Goal: Task Accomplishment & Management: Complete application form

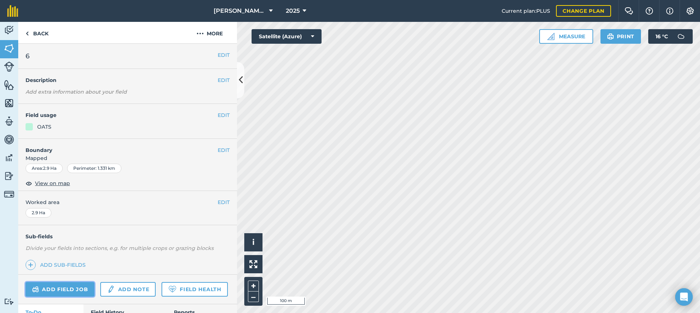
click at [65, 289] on link "Add field job" at bounding box center [60, 289] width 69 height 15
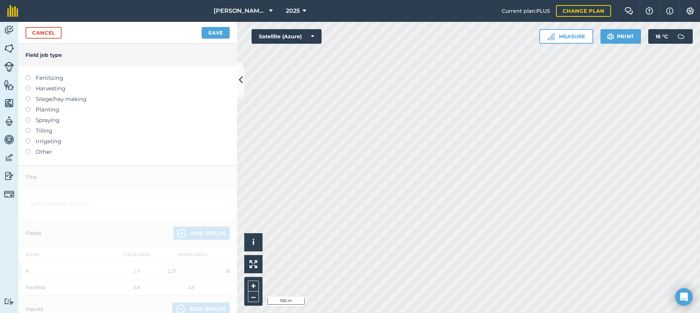
click at [27, 139] on label at bounding box center [31, 139] width 10 height 0
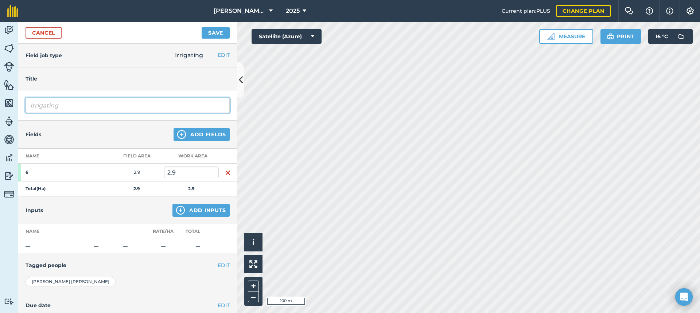
click at [63, 107] on input "Irrigating" at bounding box center [128, 105] width 204 height 15
type input "I"
type input "Irrigating"
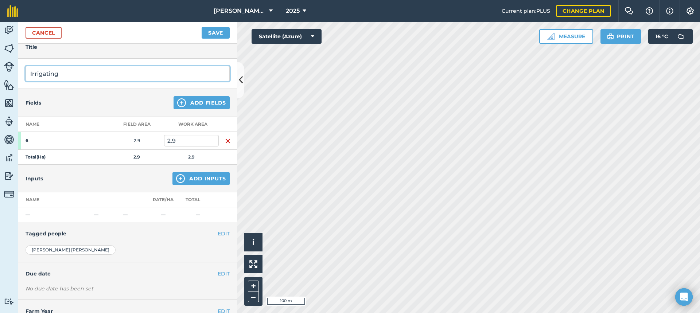
scroll to position [21, 0]
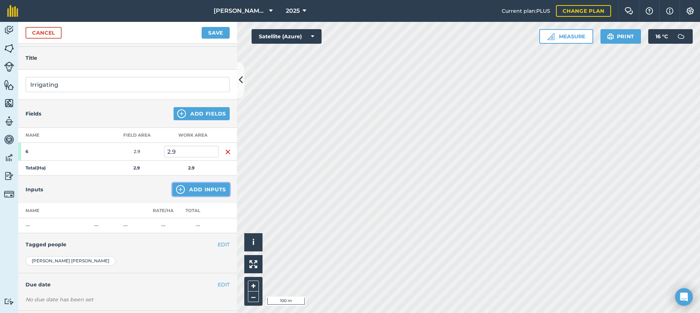
click at [191, 190] on button "Add Inputs" at bounding box center [200, 189] width 57 height 13
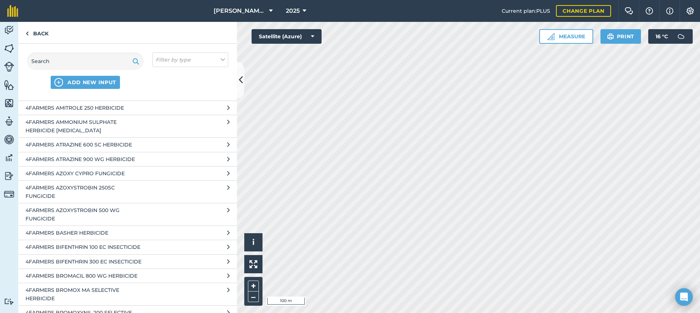
scroll to position [0, 0]
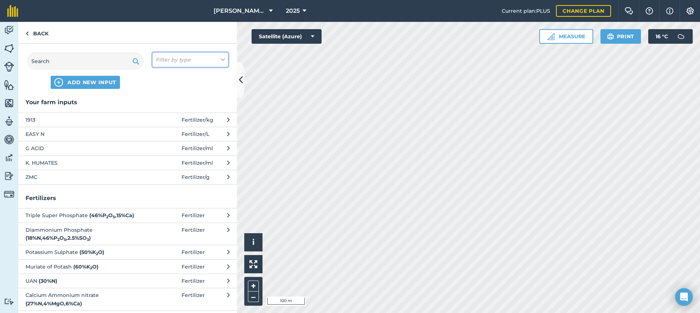
click at [223, 58] on icon at bounding box center [223, 60] width 4 height 8
click at [158, 130] on label "Other" at bounding box center [190, 130] width 69 height 8
click at [158, 130] on input "Other" at bounding box center [158, 128] width 5 height 5
checkbox input "true"
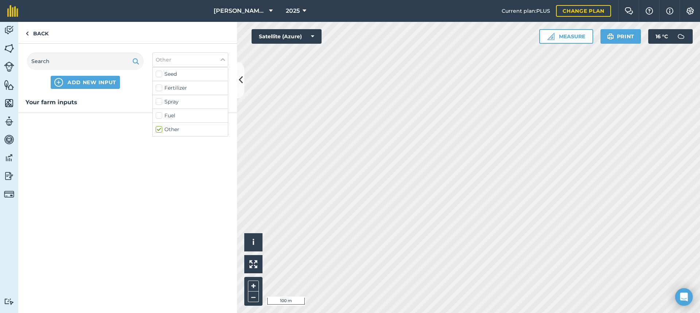
click at [94, 136] on div "Your farm inputs" at bounding box center [127, 205] width 219 height 215
click at [41, 120] on div "Your farm inputs" at bounding box center [127, 205] width 219 height 215
click at [42, 34] on link "Back" at bounding box center [37, 33] width 38 height 22
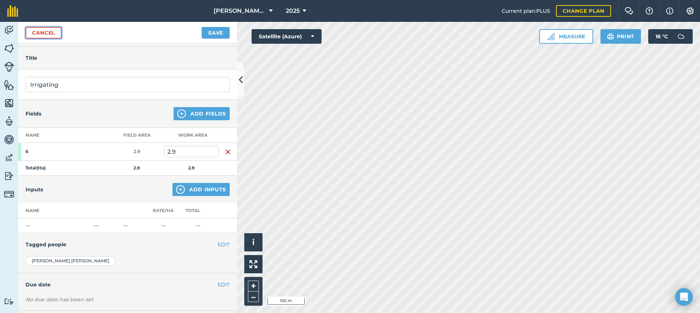
click at [53, 32] on link "Cancel" at bounding box center [44, 33] width 36 height 12
